Goal: Register for event/course

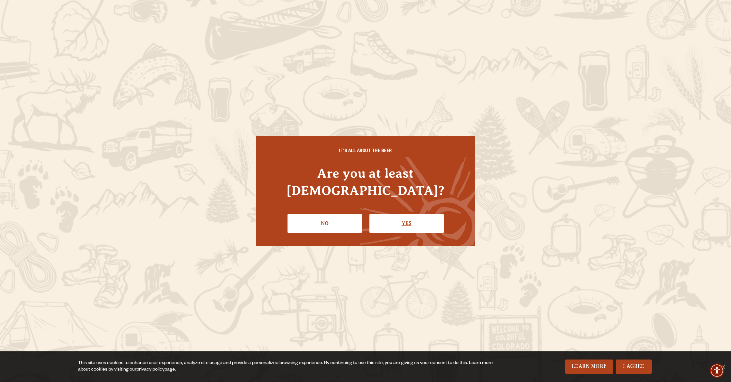
click at [406, 214] on link "Yes" at bounding box center [406, 223] width 74 height 19
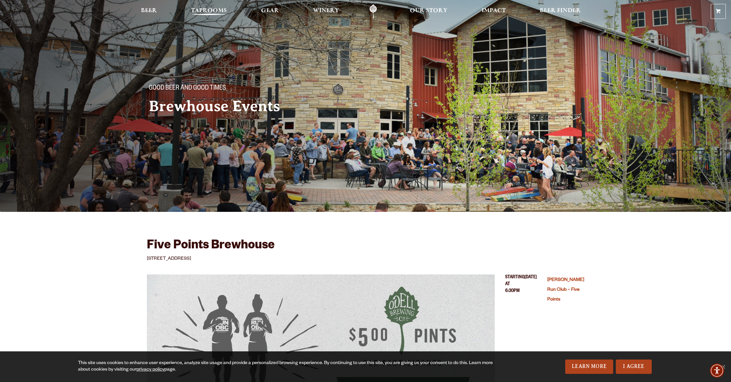
click at [201, 8] on link "Taprooms" at bounding box center [209, 11] width 44 height 15
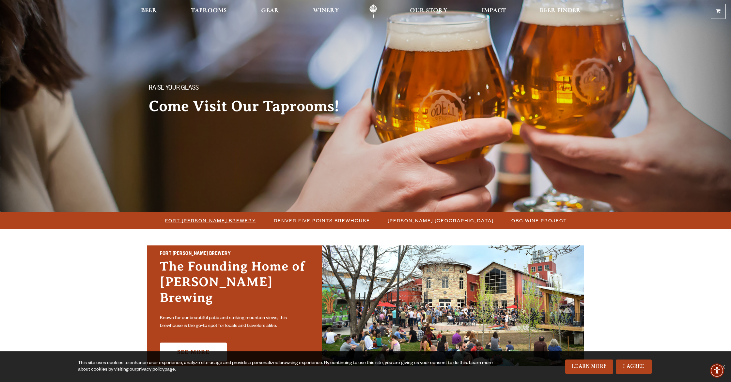
click at [204, 219] on span "Fort [PERSON_NAME] Brewery" at bounding box center [210, 220] width 91 height 9
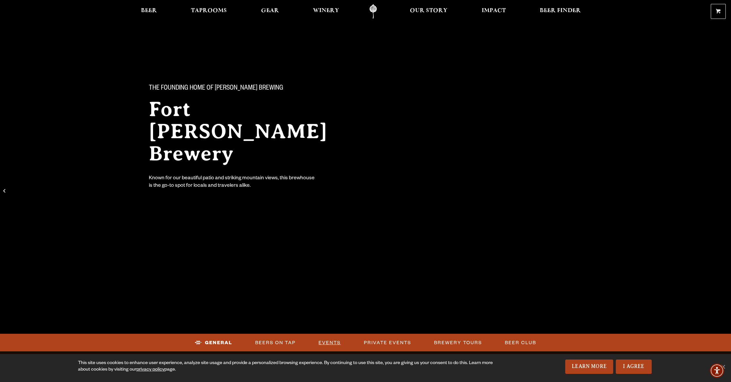
click at [328, 340] on link "Events" at bounding box center [329, 343] width 27 height 15
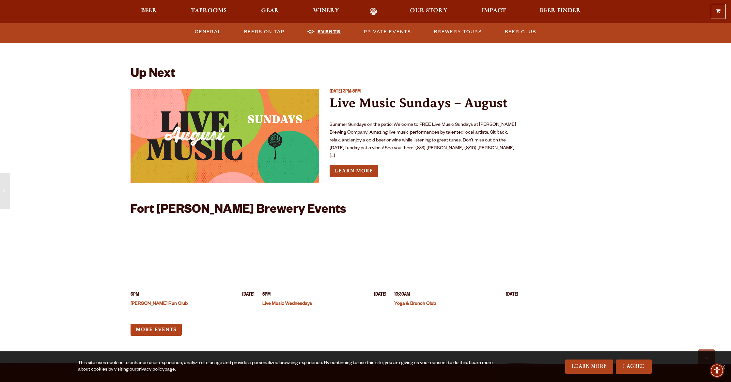
scroll to position [2406, 0]
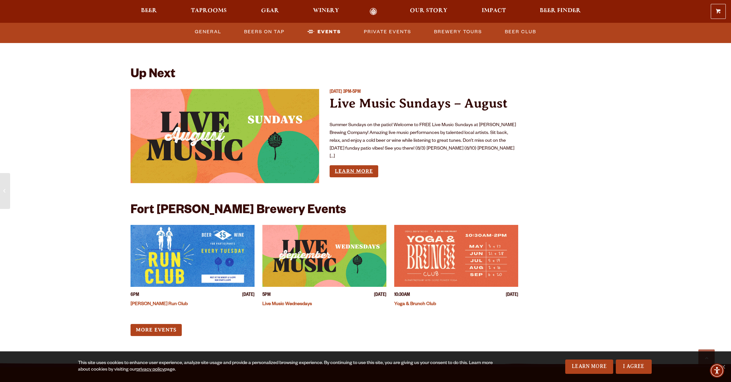
click at [352, 165] on link "Learn More" at bounding box center [354, 171] width 49 height 12
